Goal: Task Accomplishment & Management: Use online tool/utility

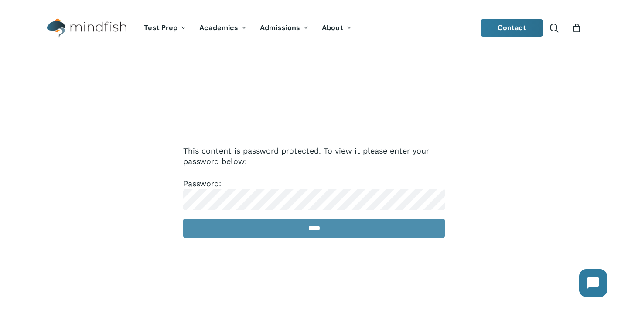
click at [319, 230] on input "*****" at bounding box center [314, 228] width 262 height 20
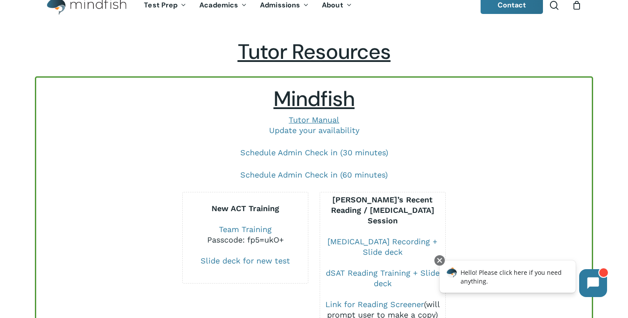
scroll to position [24, 0]
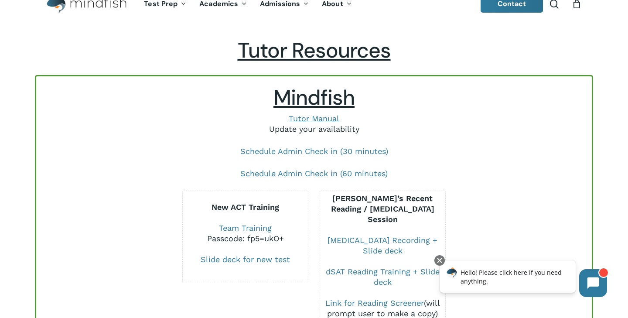
click at [331, 132] on link "Update your availability" at bounding box center [314, 128] width 90 height 9
click at [329, 153] on link "Schedule Admin Check in (30 minutes)" at bounding box center [314, 151] width 148 height 9
